Goal: Ask a question

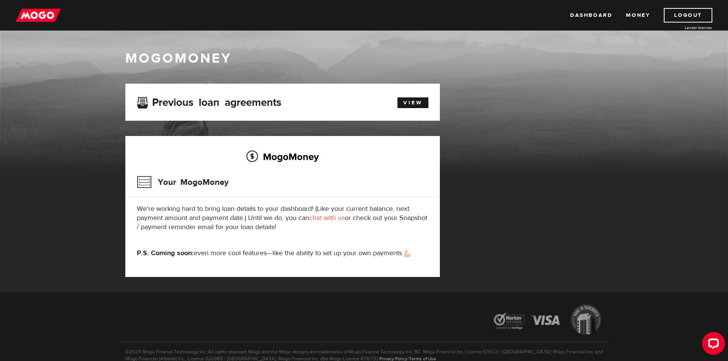
scroll to position [9, 0]
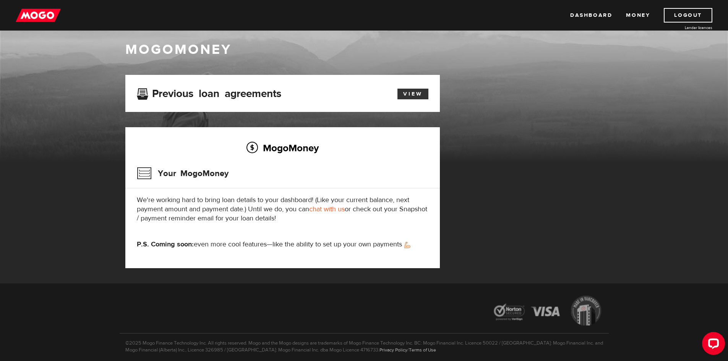
click at [411, 95] on link "View" at bounding box center [412, 94] width 31 height 11
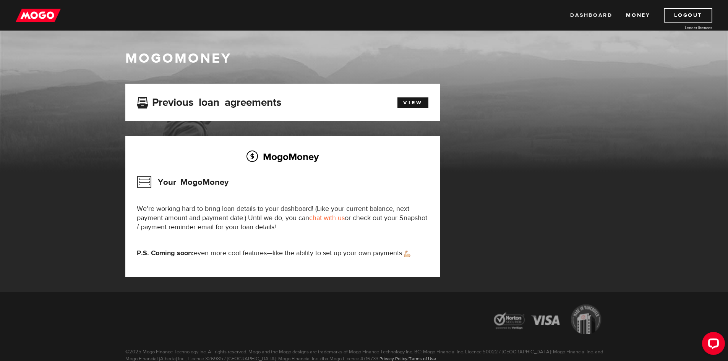
click at [588, 13] on link "Dashboard" at bounding box center [591, 15] width 42 height 15
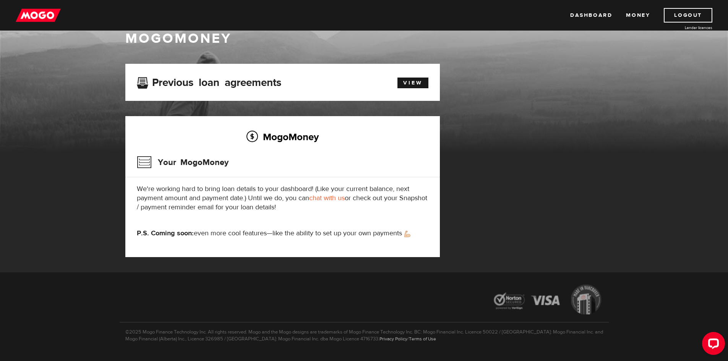
scroll to position [20, 0]
click at [329, 196] on link "chat with us" at bounding box center [327, 197] width 36 height 9
click at [688, 17] on link "Logout" at bounding box center [688, 15] width 49 height 15
